Goal: Use online tool/utility

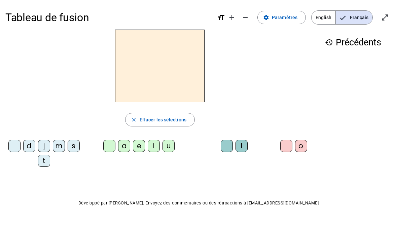
click at [384, 19] on mat-icon "open_in_full" at bounding box center [385, 17] width 8 height 8
click at [383, 15] on mat-icon "close_fullscreen" at bounding box center [385, 17] width 8 height 8
click at [385, 17] on mat-icon "open_in_full" at bounding box center [385, 17] width 8 height 8
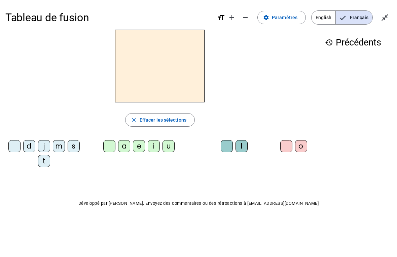
click at [77, 147] on div "s" at bounding box center [74, 146] width 12 height 12
click at [157, 146] on div "i" at bounding box center [154, 146] width 12 height 12
click at [243, 146] on div "l" at bounding box center [241, 146] width 12 height 12
click at [300, 147] on div "o" at bounding box center [301, 146] width 12 height 12
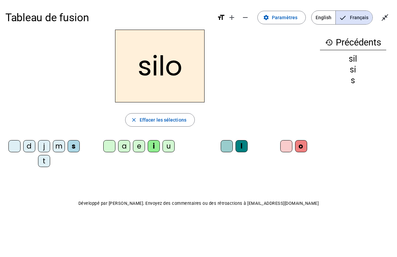
click at [287, 145] on div at bounding box center [286, 146] width 12 height 12
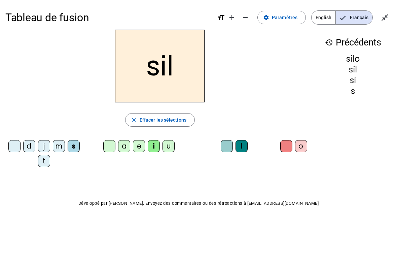
click at [227, 143] on div at bounding box center [227, 146] width 12 height 12
click at [124, 148] on div "a" at bounding box center [124, 146] width 12 height 12
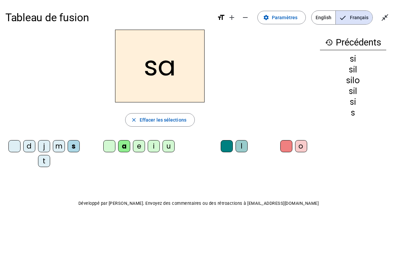
click at [171, 146] on div "u" at bounding box center [168, 146] width 12 height 12
click at [48, 162] on div "t" at bounding box center [44, 161] width 12 height 12
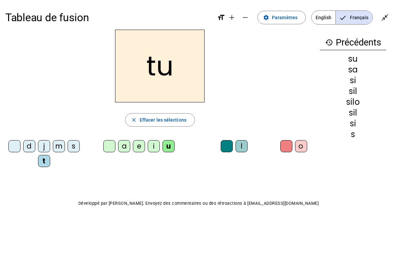
click at [33, 150] on div "d" at bounding box center [29, 146] width 12 height 12
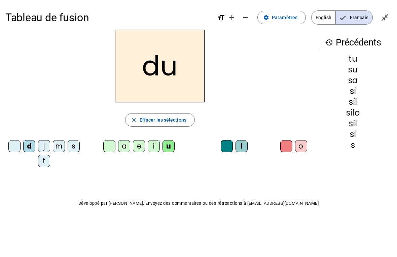
click at [133, 146] on div "e" at bounding box center [139, 146] width 12 height 12
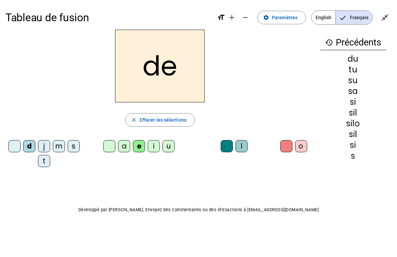
click at [59, 148] on div "m" at bounding box center [59, 146] width 12 height 12
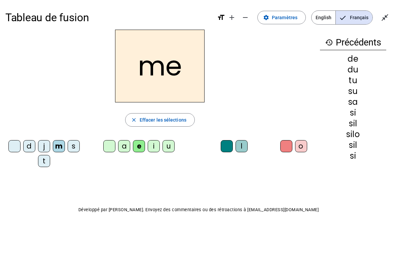
click at [41, 149] on div "j" at bounding box center [44, 146] width 12 height 12
